Goal: Communication & Community: Participate in discussion

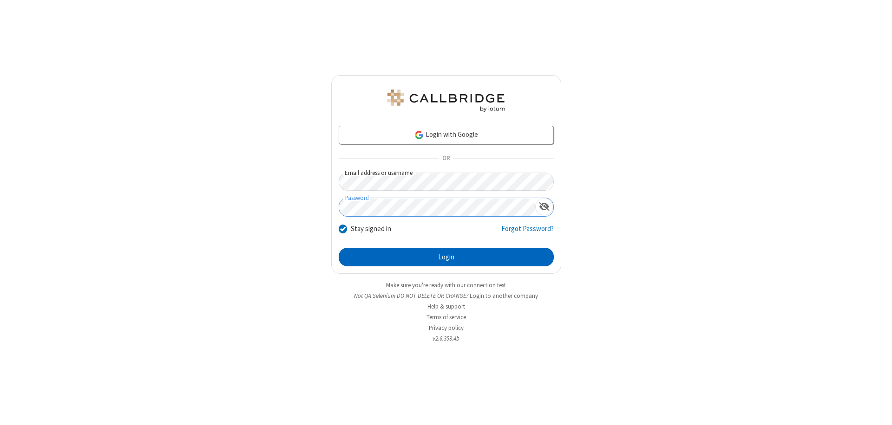
click at [446, 257] on button "Login" at bounding box center [446, 257] width 215 height 19
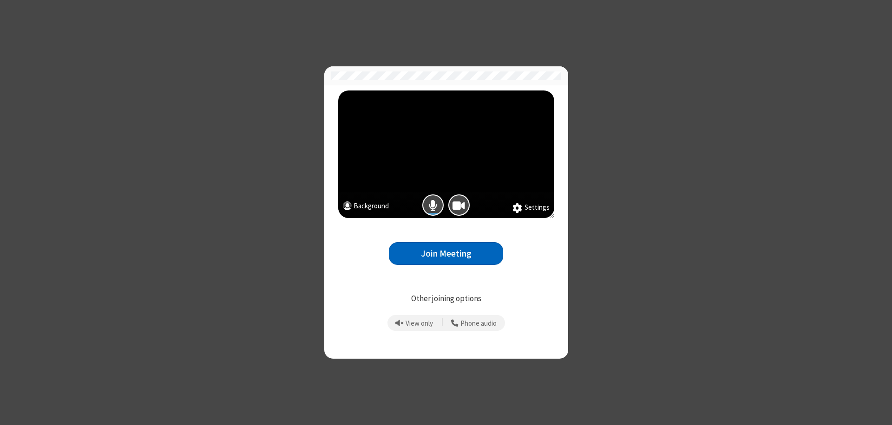
click at [446, 254] on button "Join Meeting" at bounding box center [446, 253] width 114 height 23
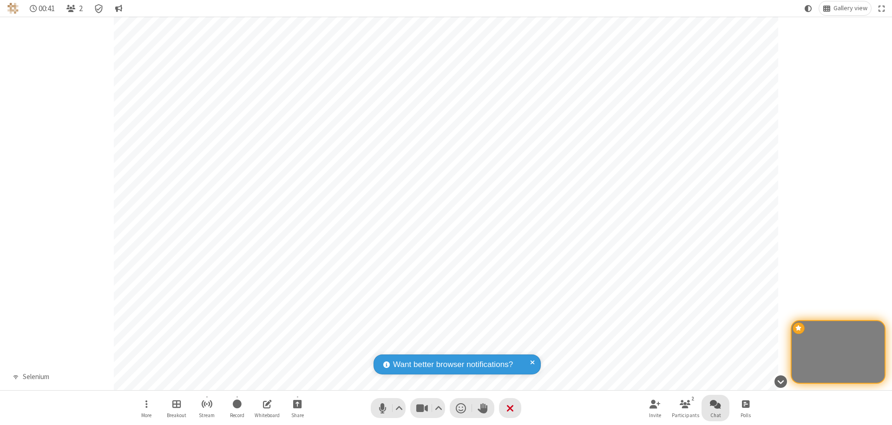
click at [715, 404] on span "Open chat" at bounding box center [715, 404] width 11 height 12
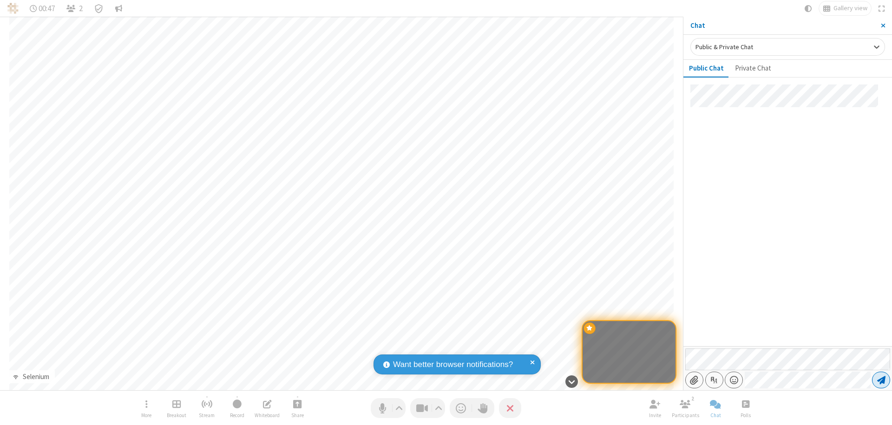
click at [881, 380] on span "Send message" at bounding box center [881, 380] width 8 height 9
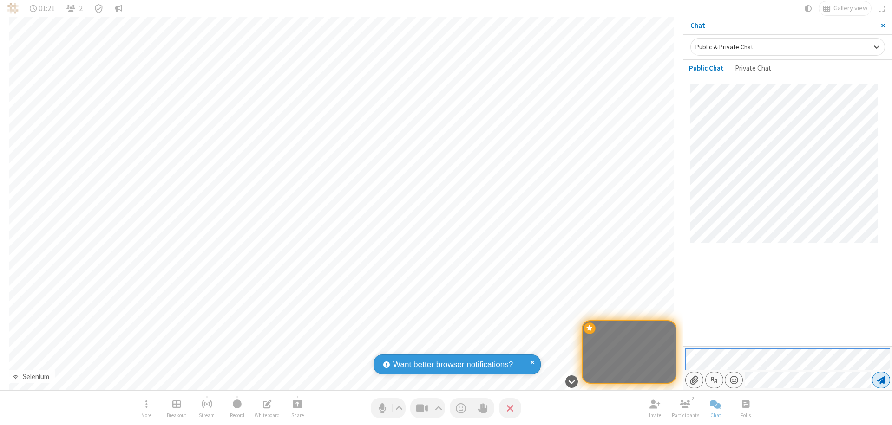
click at [881, 380] on span "Send message" at bounding box center [881, 380] width 8 height 9
click at [882, 26] on span "Close sidebar" at bounding box center [883, 25] width 5 height 7
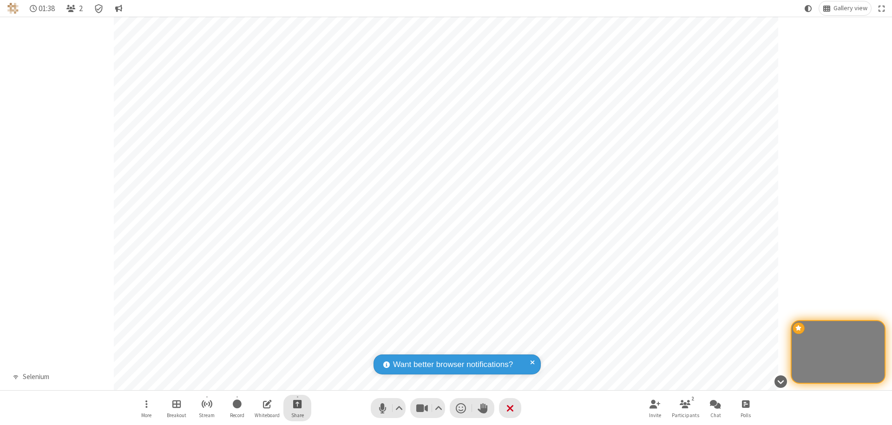
click at [297, 404] on span "Start sharing" at bounding box center [297, 404] width 9 height 12
click at [260, 382] on span "Share my screen" at bounding box center [259, 382] width 11 height 8
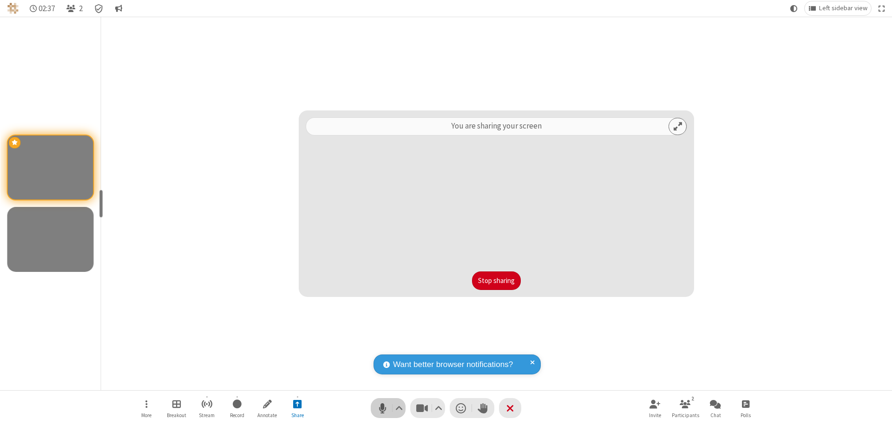
click at [388, 408] on span "Mute (⌘+Shift+A)" at bounding box center [382, 408] width 14 height 13
click at [388, 408] on span "Unmute (⌘+Shift+A)" at bounding box center [382, 408] width 14 height 13
click at [388, 408] on span "Mute (⌘+Shift+A)" at bounding box center [382, 408] width 14 height 13
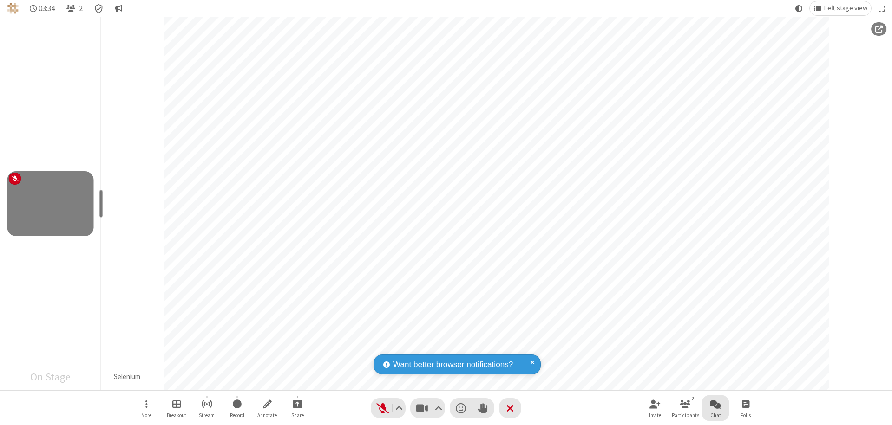
click at [715, 404] on span "Open chat" at bounding box center [715, 404] width 11 height 12
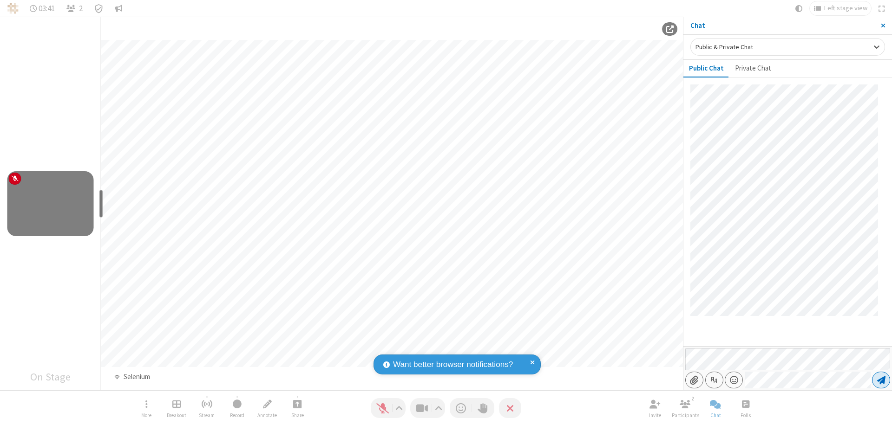
click at [881, 380] on span "Send message" at bounding box center [881, 380] width 8 height 9
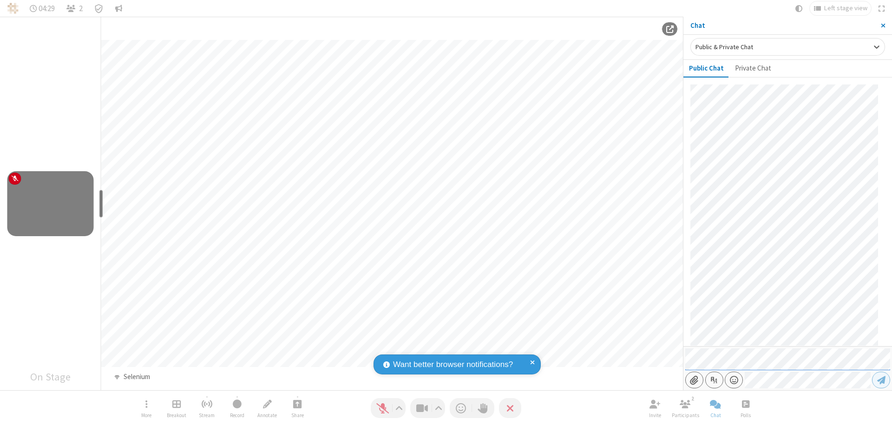
scroll to position [198, 0]
click at [882, 26] on span "Close sidebar" at bounding box center [883, 25] width 5 height 7
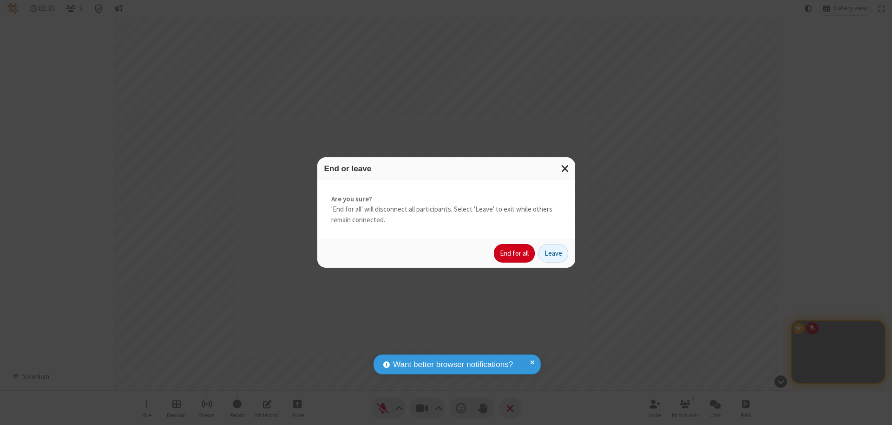
click at [515, 254] on button "End for all" at bounding box center [514, 253] width 41 height 19
